Goal: Task Accomplishment & Management: Use online tool/utility

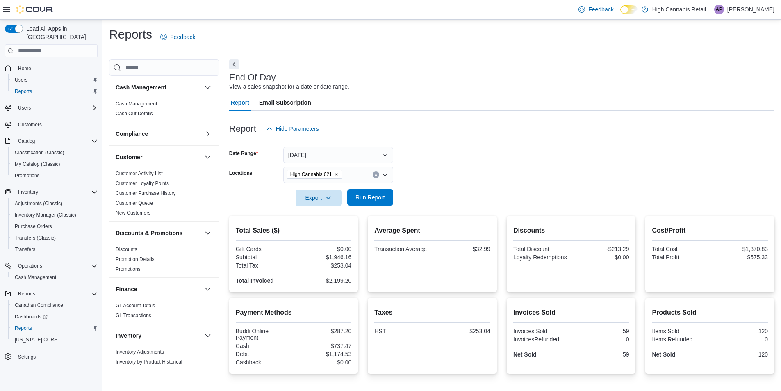
click at [368, 200] on span "Run Report" at bounding box center [370, 197] width 30 height 8
click at [376, 175] on icon "Clear input" at bounding box center [375, 174] width 3 height 3
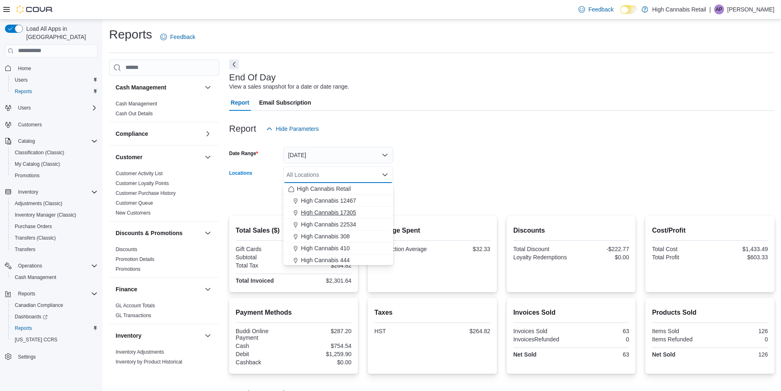
click at [349, 210] on span "High Cannabis 17305" at bounding box center [328, 212] width 55 height 8
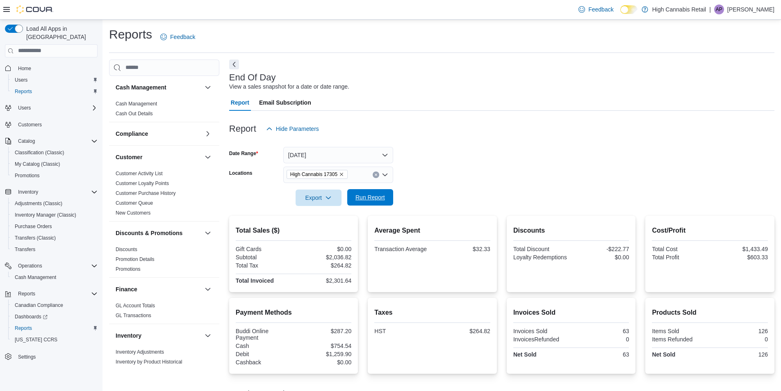
drag, startPoint x: 447, startPoint y: 205, endPoint x: 358, endPoint y: 204, distance: 88.6
click at [440, 206] on div at bounding box center [501, 211] width 545 height 10
click at [358, 203] on span "Run Report" at bounding box center [370, 197] width 36 height 16
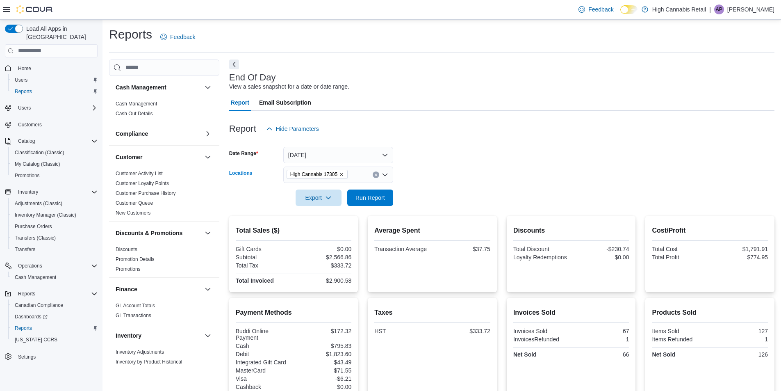
click at [377, 179] on div "High Cannabis 17305" at bounding box center [338, 174] width 110 height 16
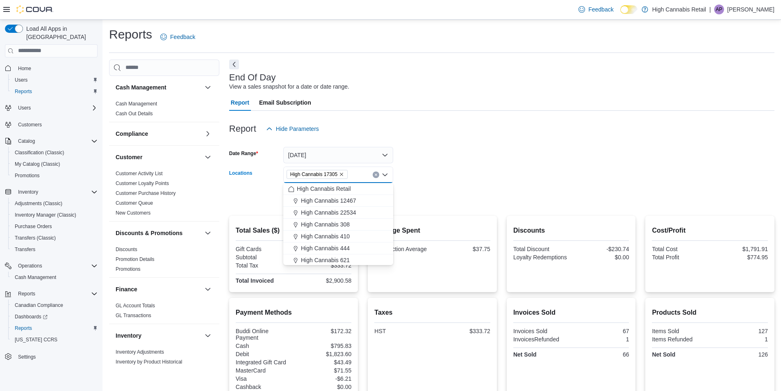
click at [377, 178] on button "Clear input" at bounding box center [376, 174] width 7 height 7
click at [344, 207] on span "High Cannabis 410" at bounding box center [325, 207] width 49 height 8
drag, startPoint x: 439, startPoint y: 203, endPoint x: 384, endPoint y: 201, distance: 55.4
click at [435, 202] on form "Date Range [DATE] Locations High Cannabis 410 Combo box. Selected. High Cannabi…" at bounding box center [501, 171] width 545 height 69
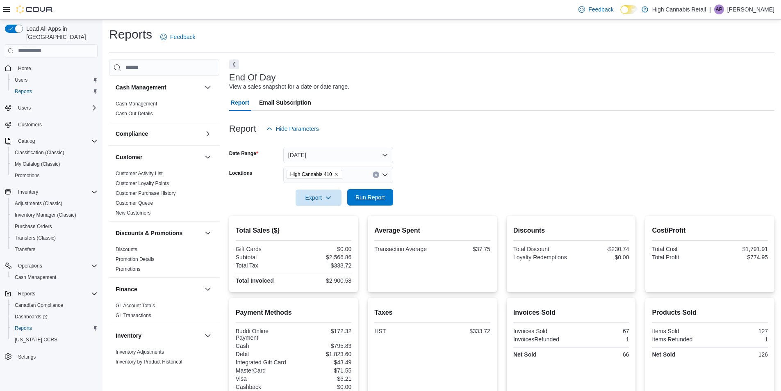
click at [364, 198] on span "Run Report" at bounding box center [370, 197] width 30 height 8
click at [758, 11] on p "[PERSON_NAME]" at bounding box center [750, 10] width 47 height 10
drag, startPoint x: 725, startPoint y: 82, endPoint x: 704, endPoint y: 73, distance: 22.9
click at [724, 81] on span "Sign Out" at bounding box center [721, 80] width 22 height 8
